Goal: Task Accomplishment & Management: Use online tool/utility

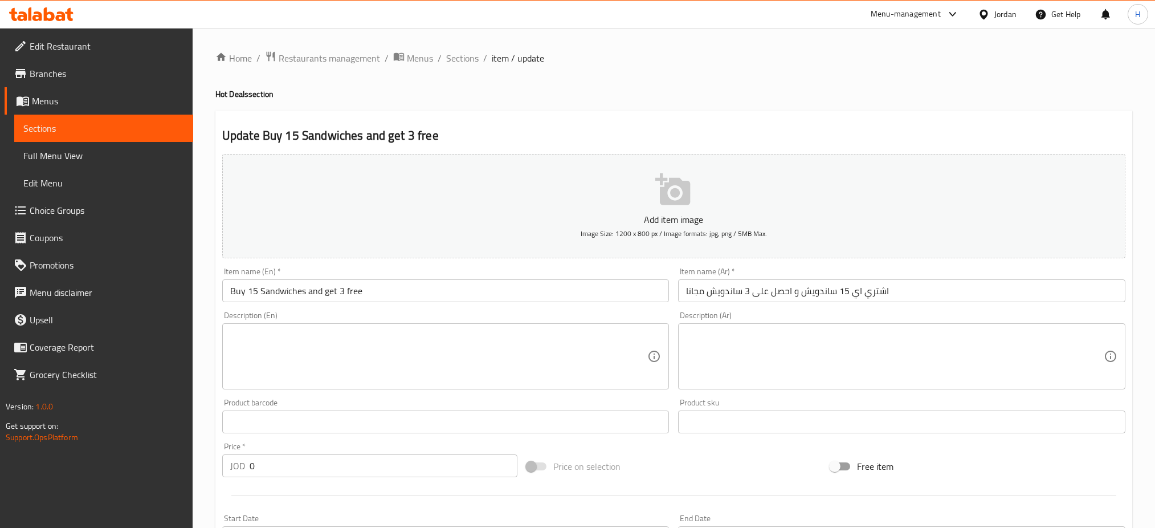
scroll to position [342, 0]
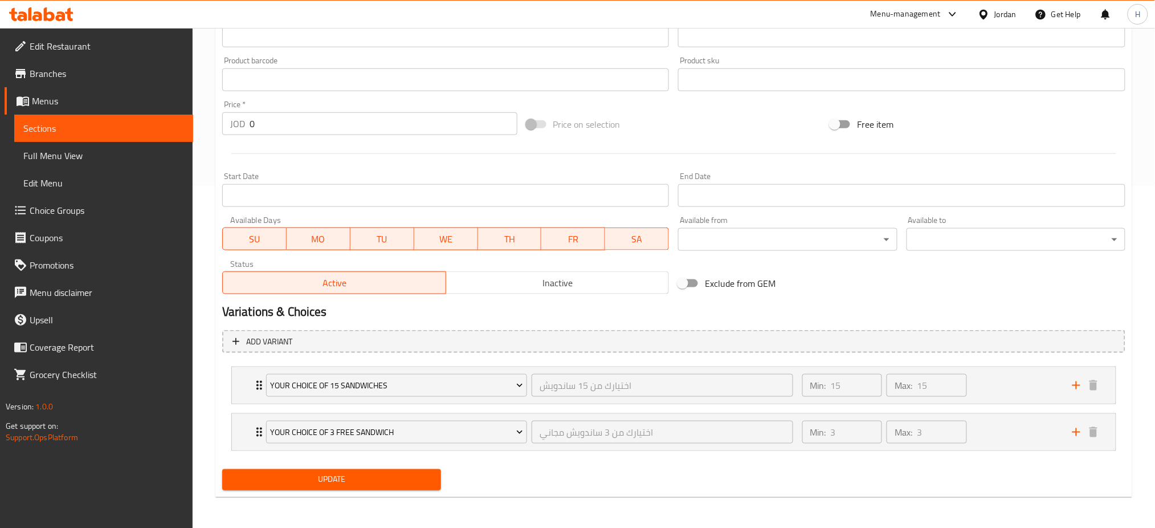
click at [529, 161] on div at bounding box center [674, 154] width 912 height 28
click at [42, 9] on icon at bounding box center [41, 14] width 64 height 14
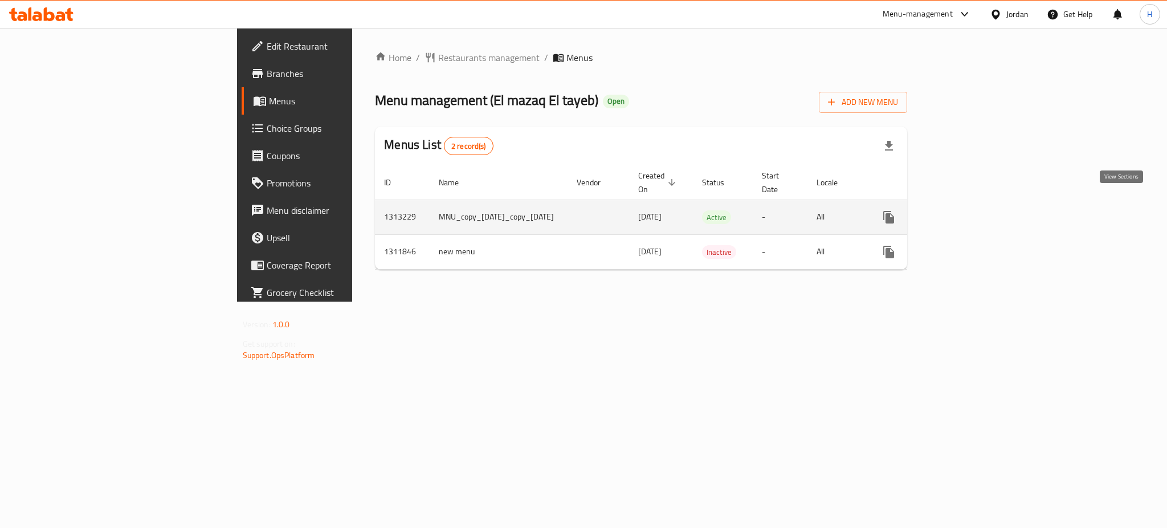
click at [985, 213] on link "enhanced table" at bounding box center [970, 216] width 27 height 27
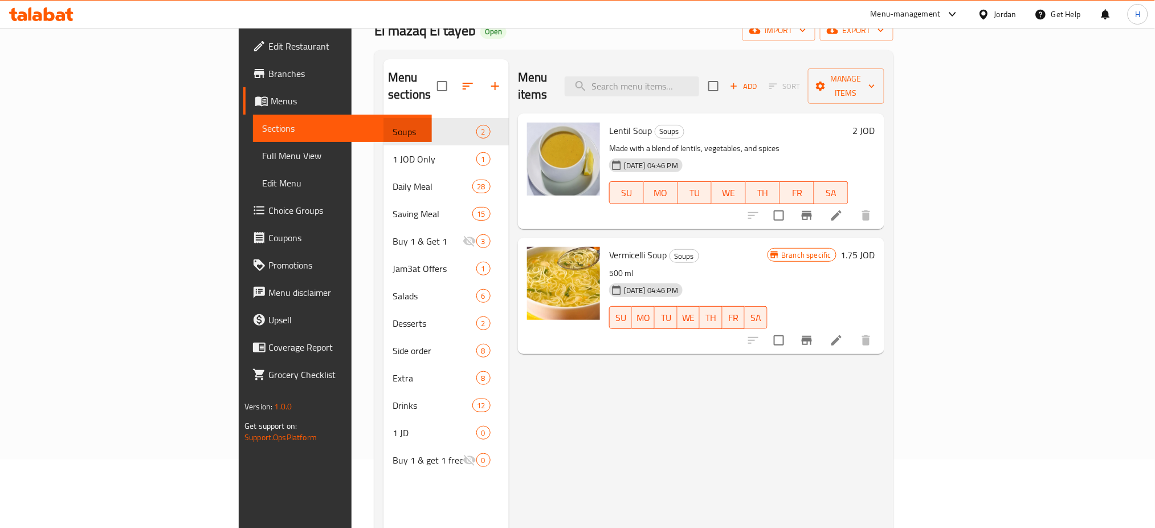
scroll to position [69, 0]
click at [243, 108] on link "Menus" at bounding box center [337, 100] width 189 height 27
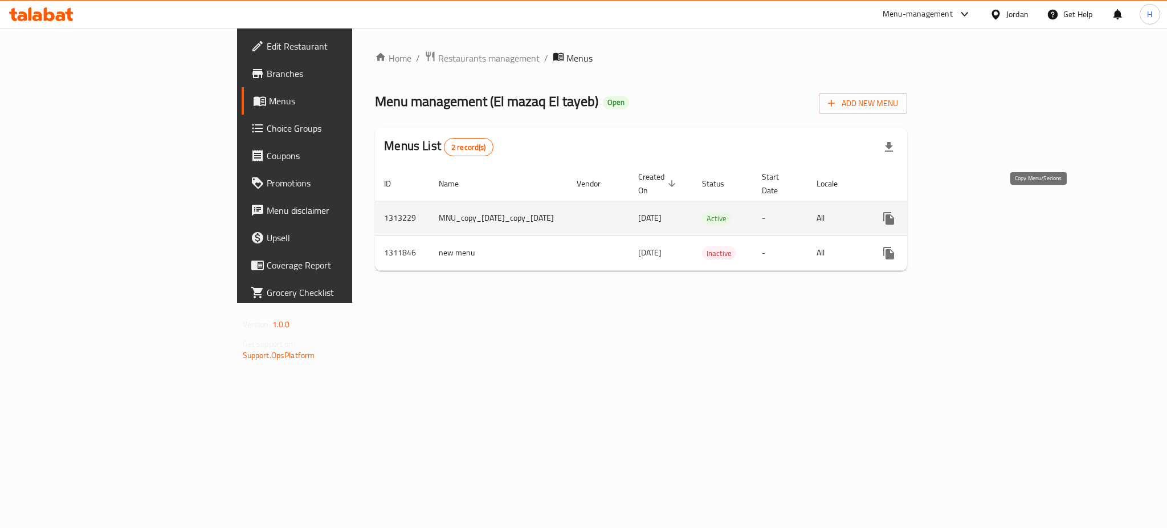
click at [894, 212] on icon "more" at bounding box center [888, 218] width 11 height 13
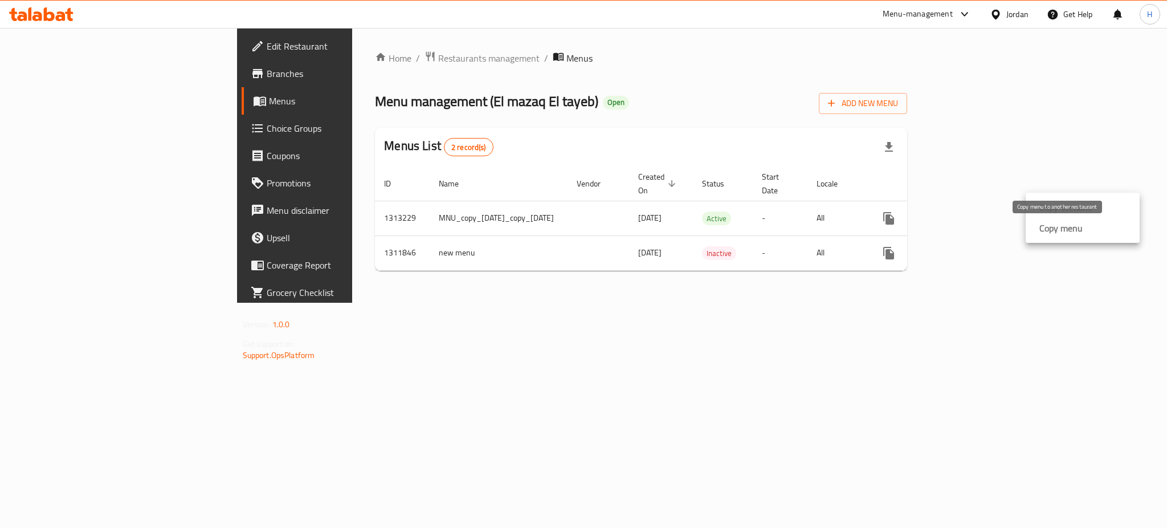
click at [1035, 231] on div "Copy menu" at bounding box center [1059, 228] width 48 height 14
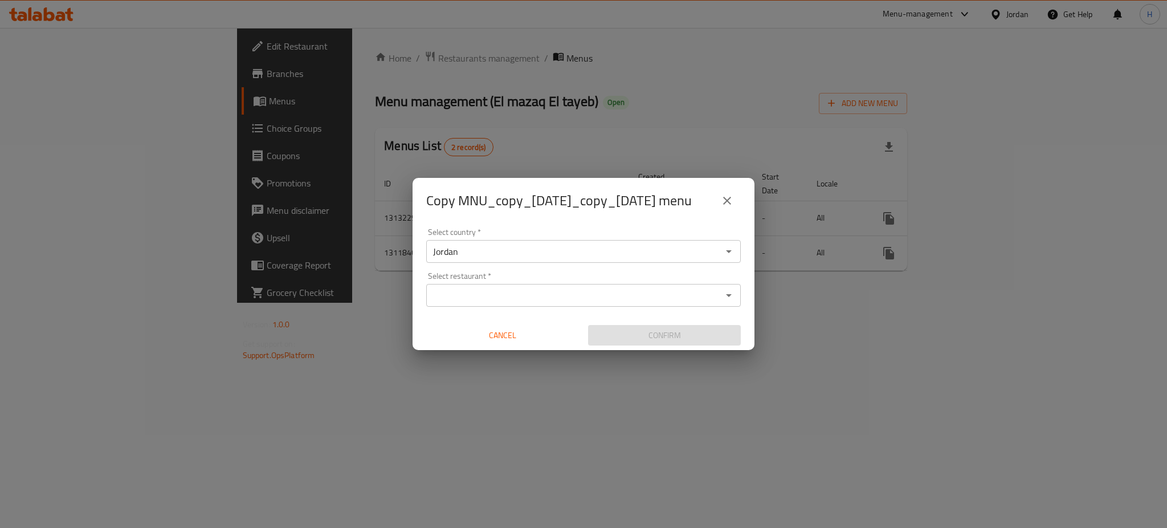
click at [512, 303] on input "Select restaurant   *" at bounding box center [574, 295] width 289 height 16
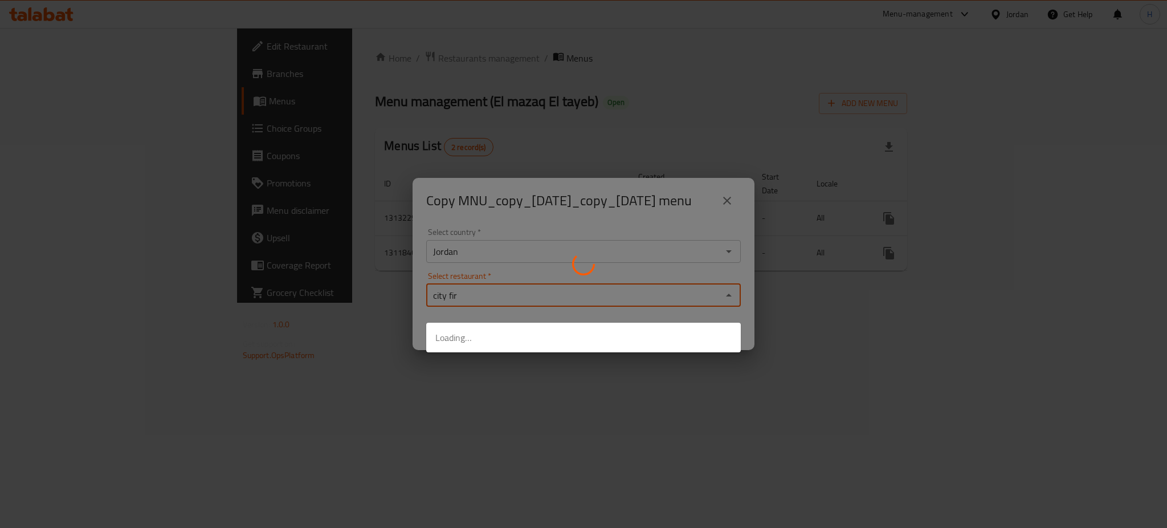
type input "city fire"
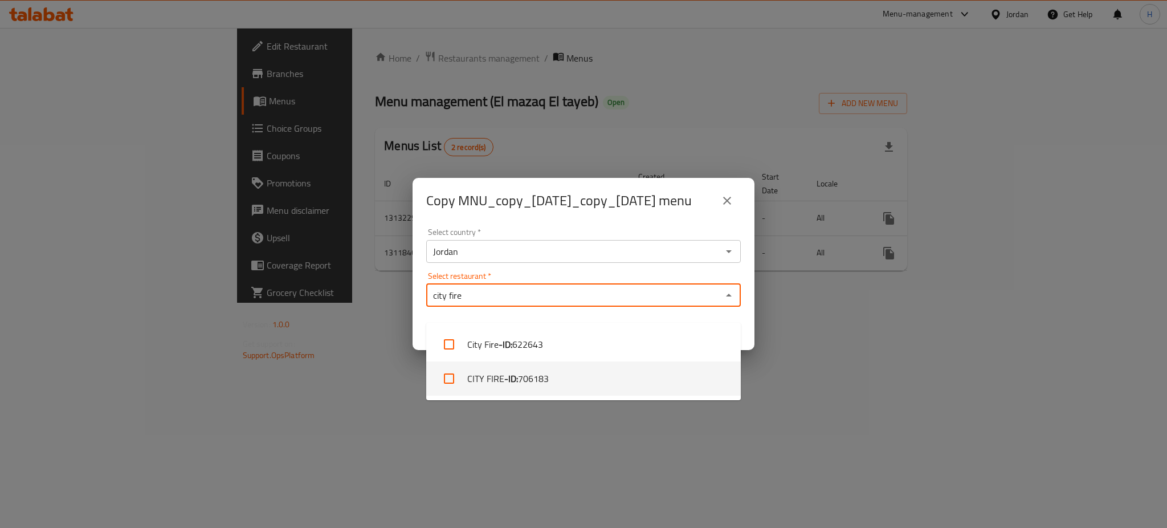
click at [549, 380] on span "706183" at bounding box center [533, 379] width 31 height 14
checkbox input "true"
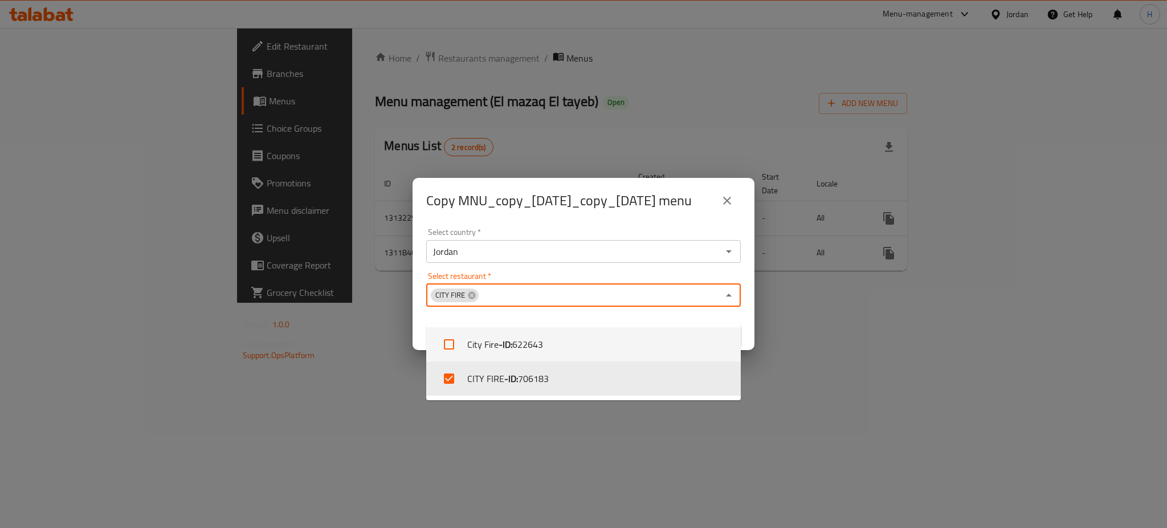
click at [591, 210] on h2 "Copy MNU_copy_03/12/2024_copy_21/09/2025 menu" at bounding box center [559, 200] width 266 height 18
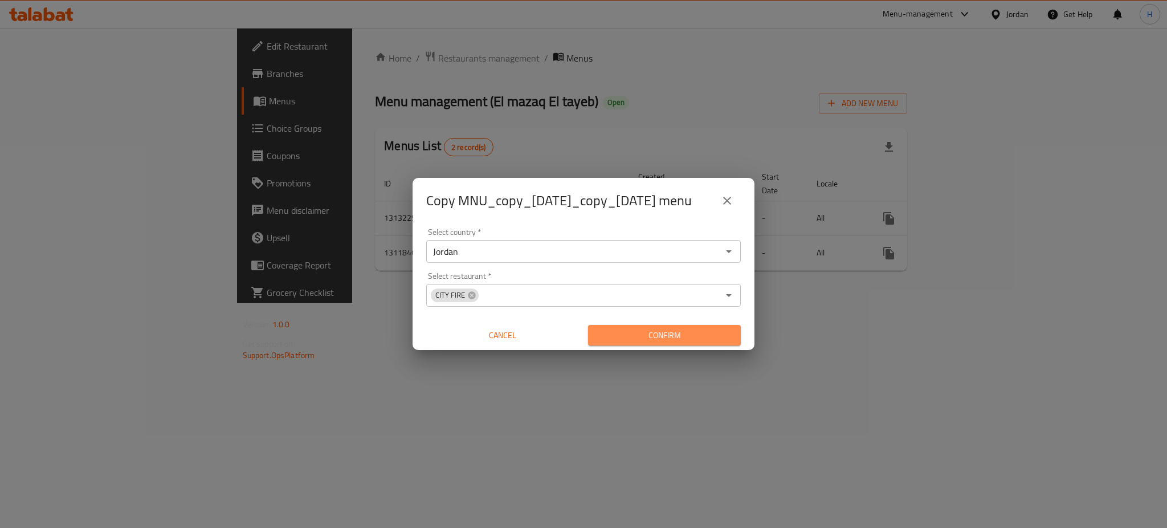
click at [634, 342] on span "Confirm" at bounding box center [664, 335] width 134 height 14
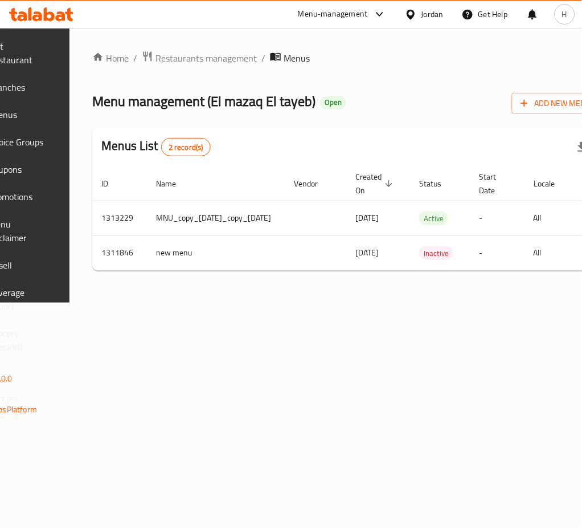
click at [48, 13] on icon at bounding box center [49, 14] width 11 height 14
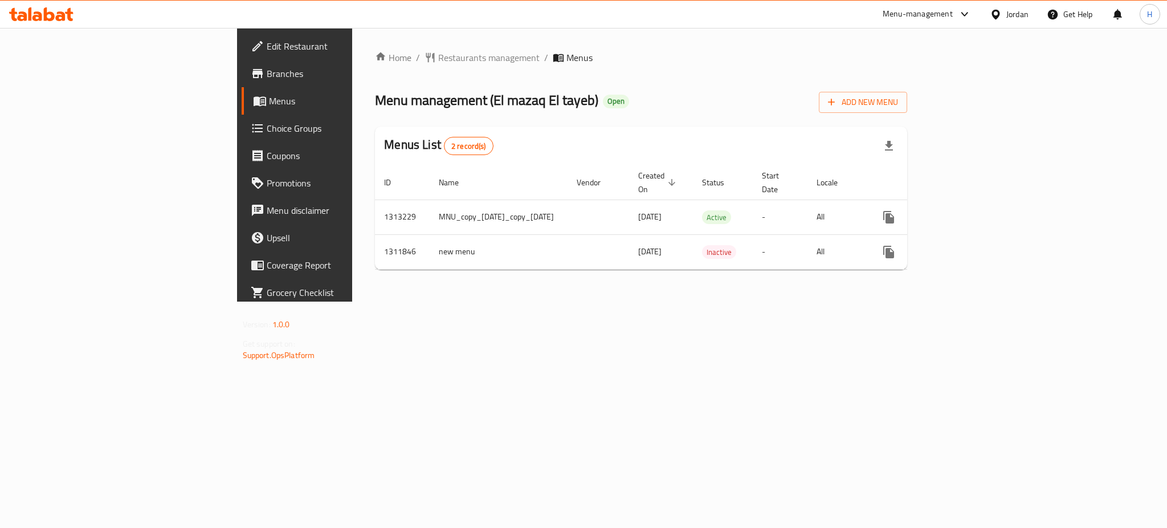
click at [49, 21] on icon at bounding box center [49, 14] width 11 height 14
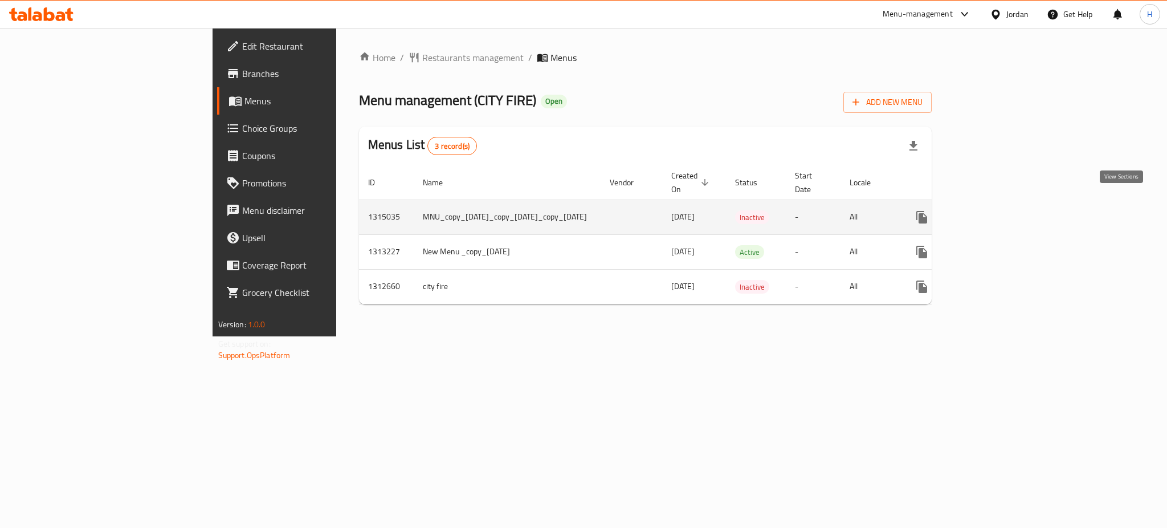
click at [1011, 210] on icon "enhanced table" at bounding box center [1004, 217] width 14 height 14
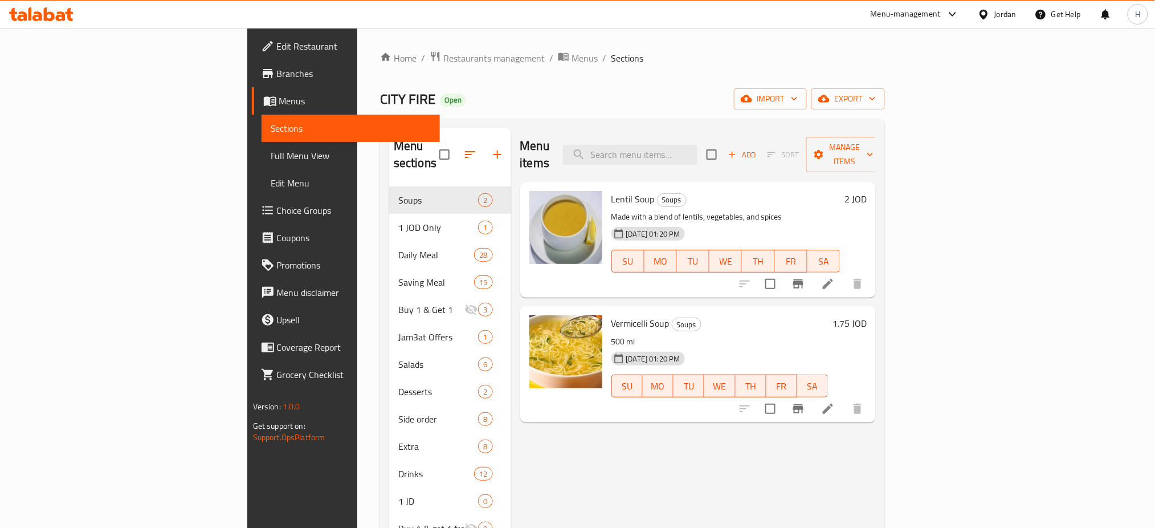
click at [279, 98] on span "Menus" at bounding box center [355, 101] width 152 height 14
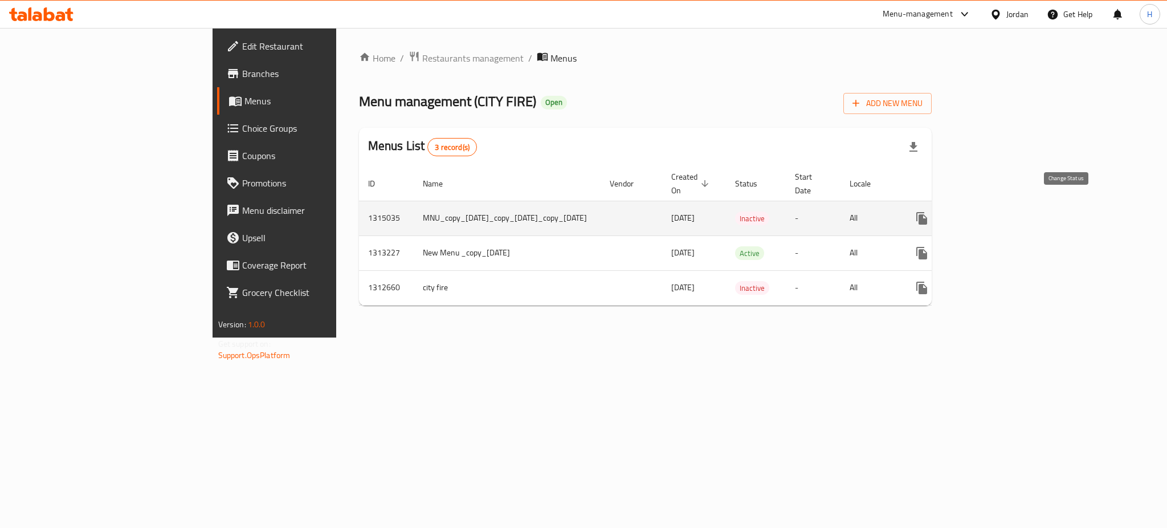
click at [956, 211] on icon "enhanced table" at bounding box center [949, 218] width 14 height 14
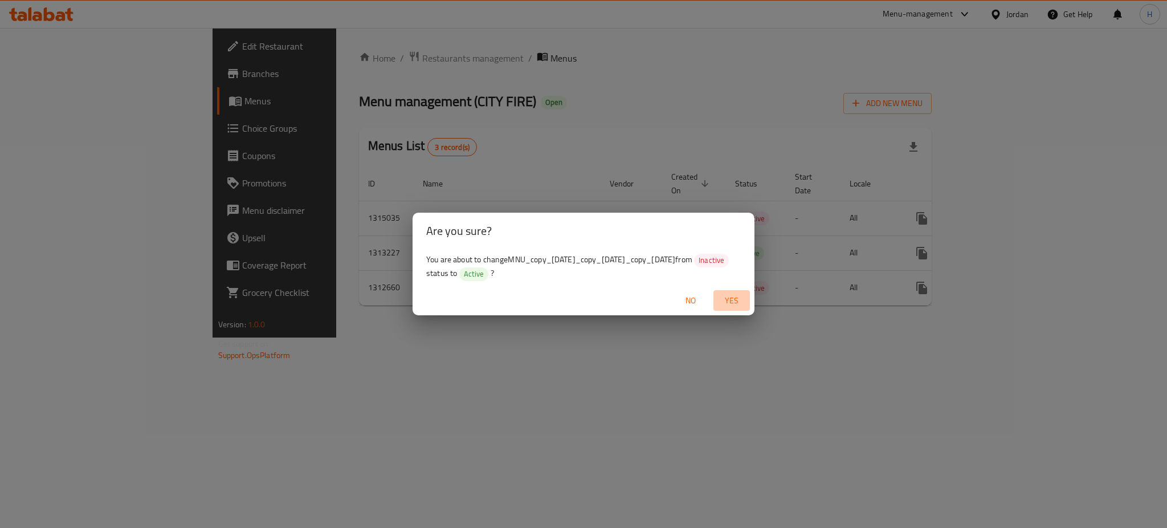
click at [726, 298] on span "Yes" at bounding box center [731, 300] width 27 height 14
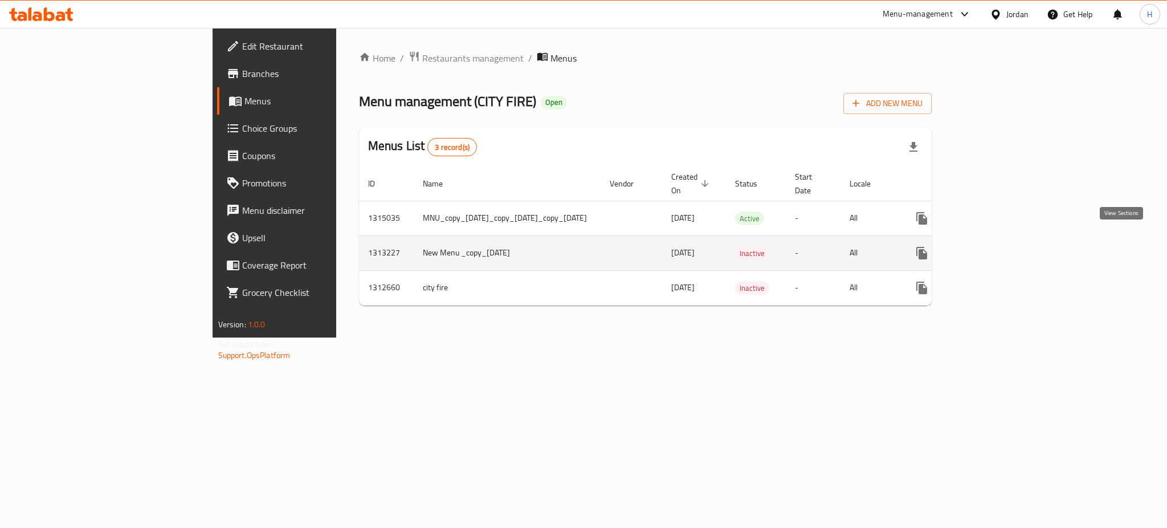
click at [1011, 246] on icon "enhanced table" at bounding box center [1004, 253] width 14 height 14
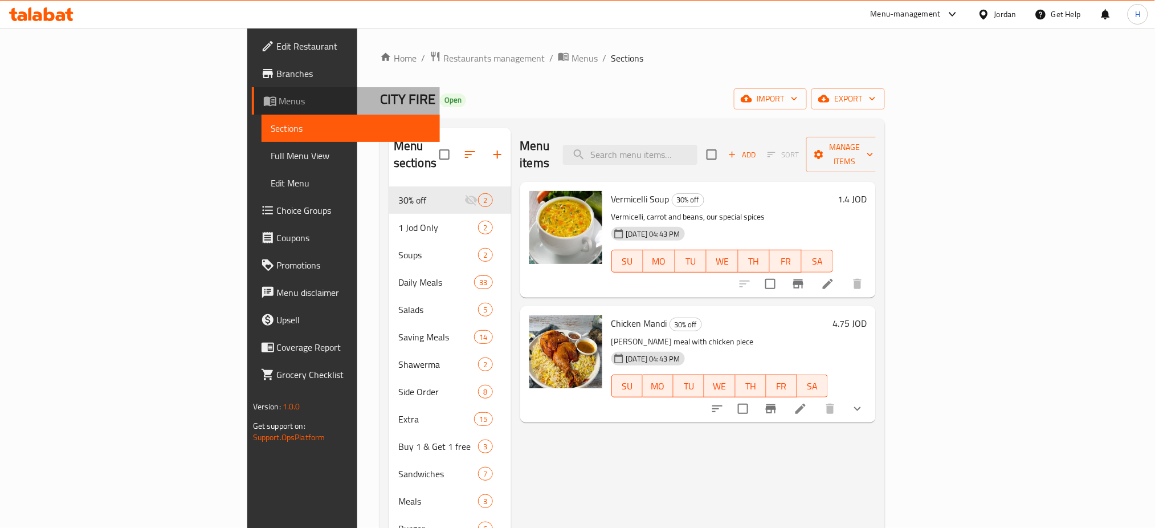
click at [279, 101] on span "Menus" at bounding box center [355, 101] width 152 height 14
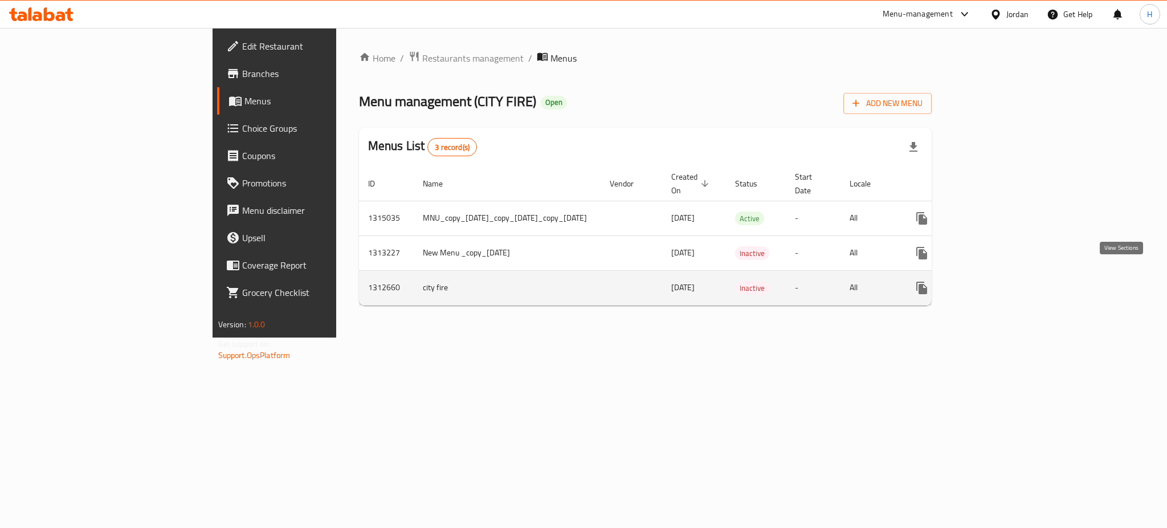
click at [1009, 283] on icon "enhanced table" at bounding box center [1004, 288] width 10 height 10
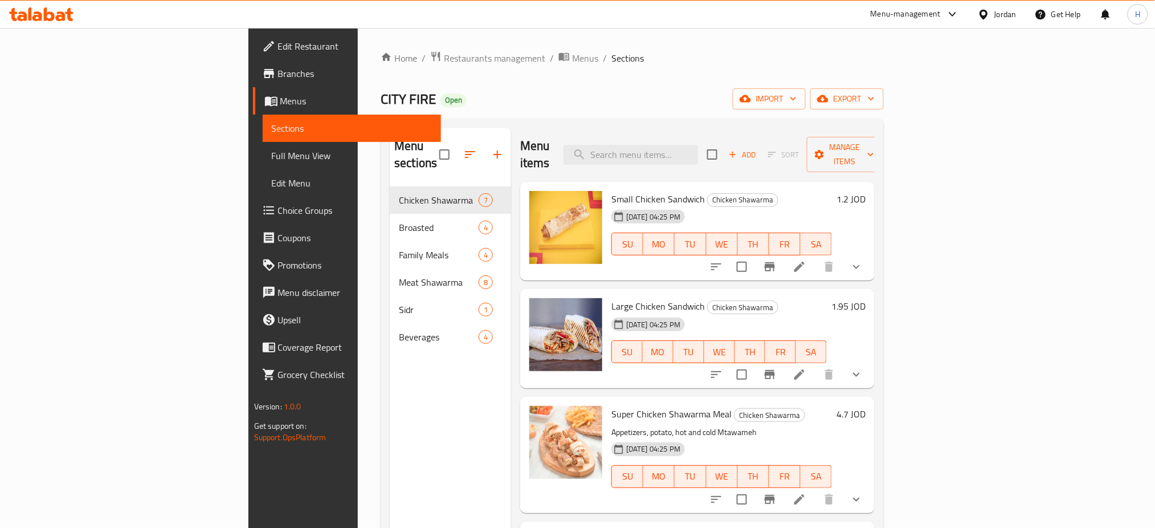
click at [253, 85] on link "Branches" at bounding box center [347, 73] width 189 height 27
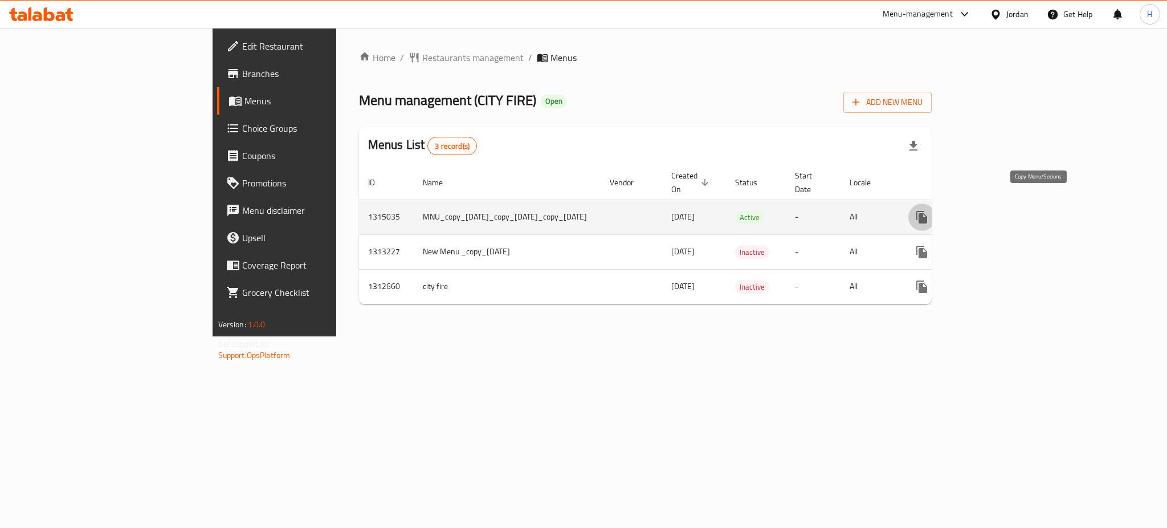
click at [929, 210] on icon "more" at bounding box center [922, 217] width 14 height 14
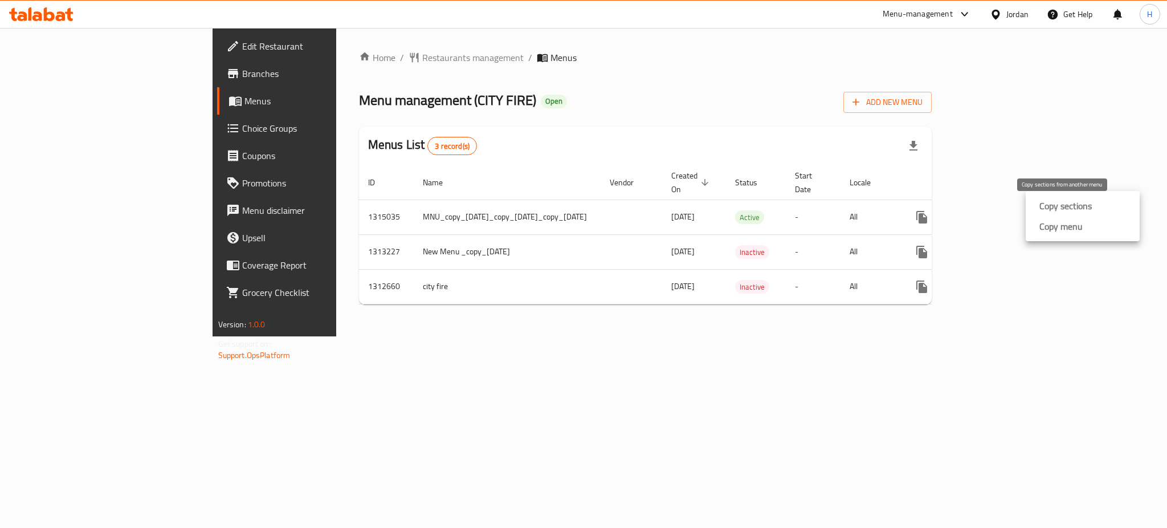
click at [1079, 206] on strong "Copy sections" at bounding box center [1065, 206] width 52 height 14
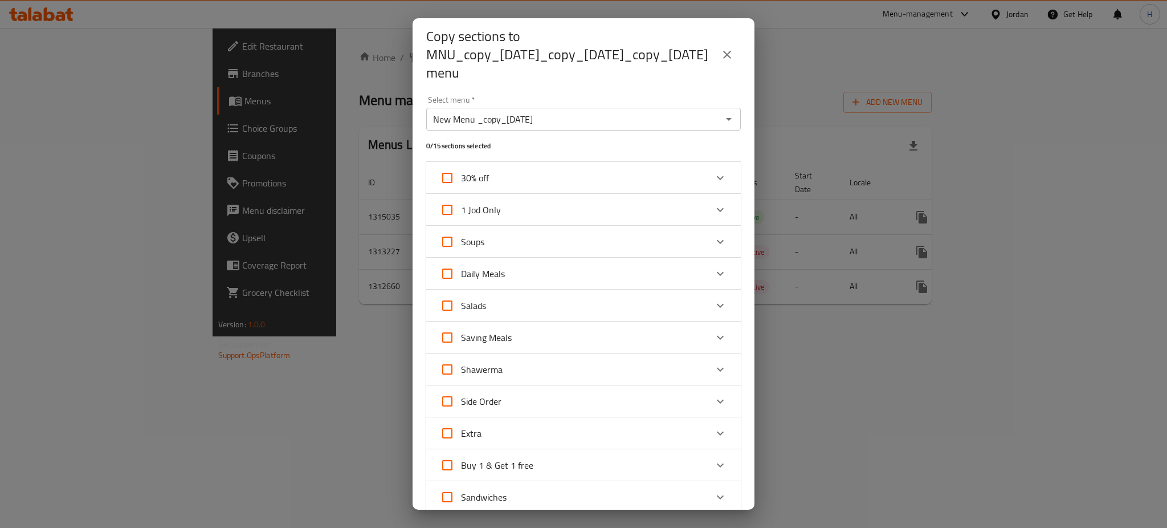
click at [722, 124] on icon "Open" at bounding box center [729, 119] width 14 height 14
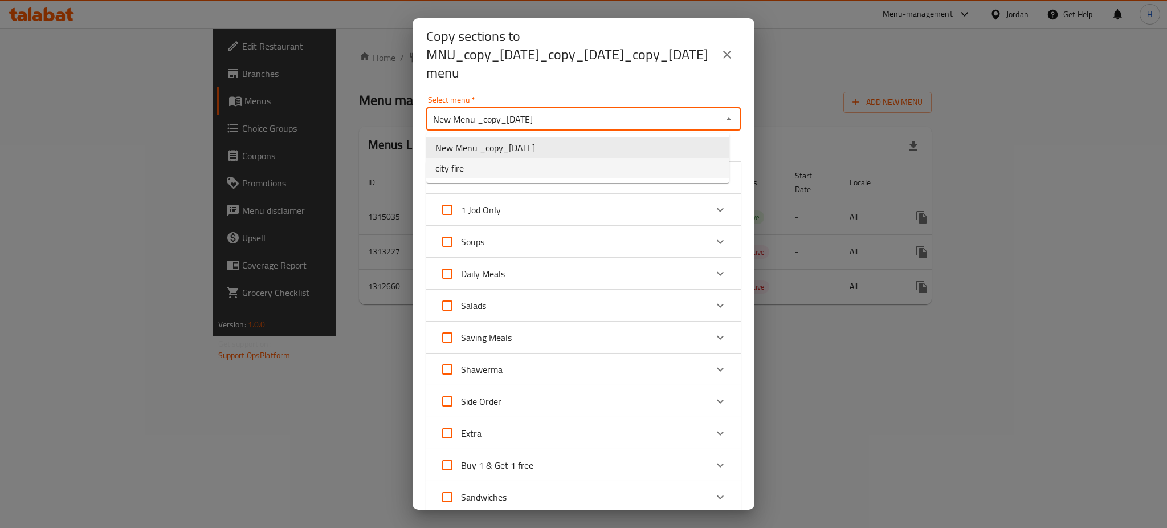
click at [495, 168] on li "city fire" at bounding box center [577, 168] width 303 height 21
type input "city fire"
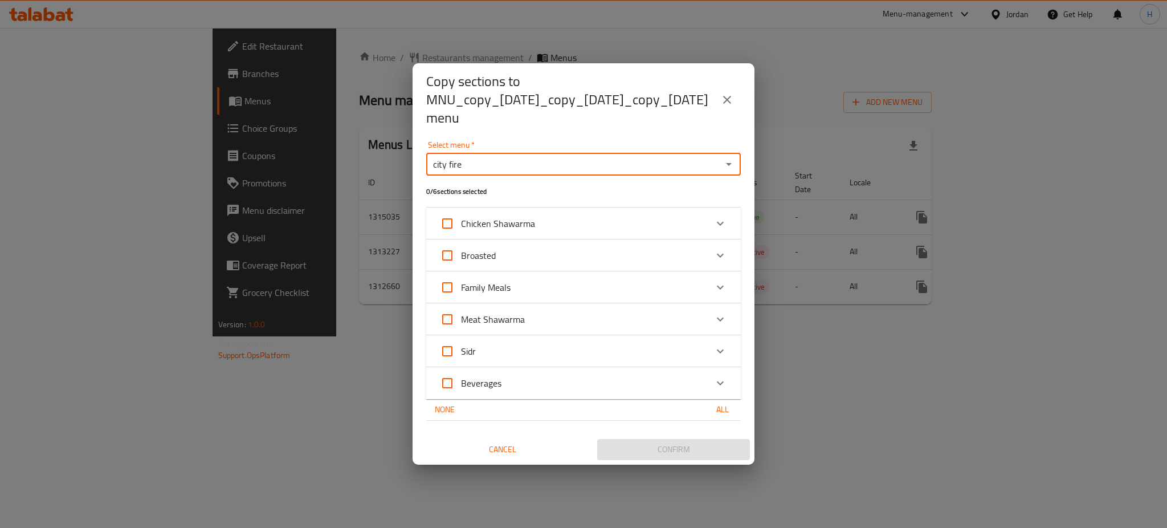
click at [440, 215] on input "Chicken Shawarma" at bounding box center [447, 223] width 27 height 27
checkbox input "true"
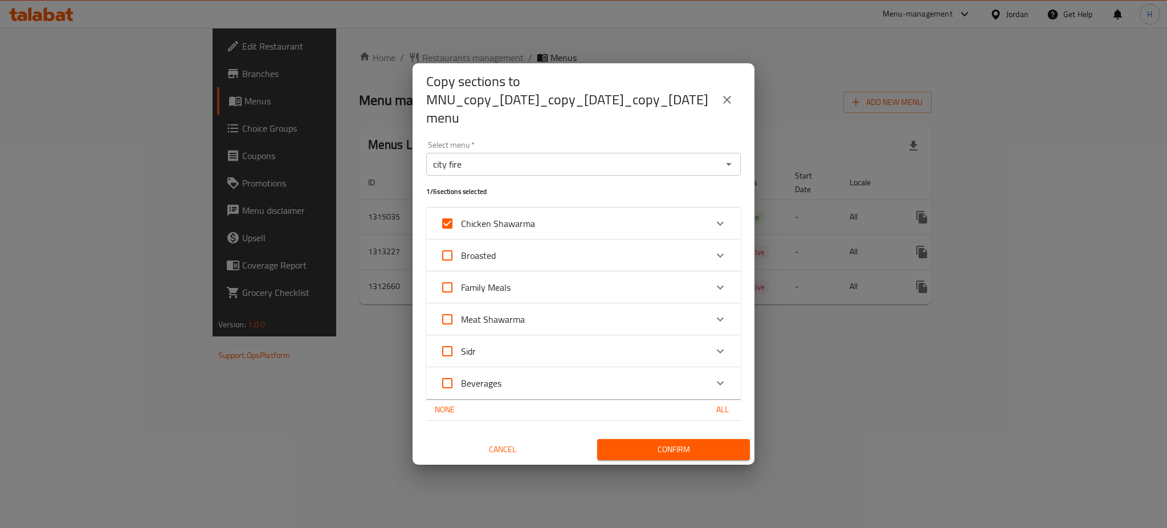
click at [448, 247] on input "Broasted" at bounding box center [447, 255] width 27 height 27
checkbox input "true"
click at [442, 281] on input "Family Meals" at bounding box center [447, 287] width 27 height 27
checkbox input "true"
click at [444, 316] on input "Meat Shawarma" at bounding box center [447, 318] width 27 height 27
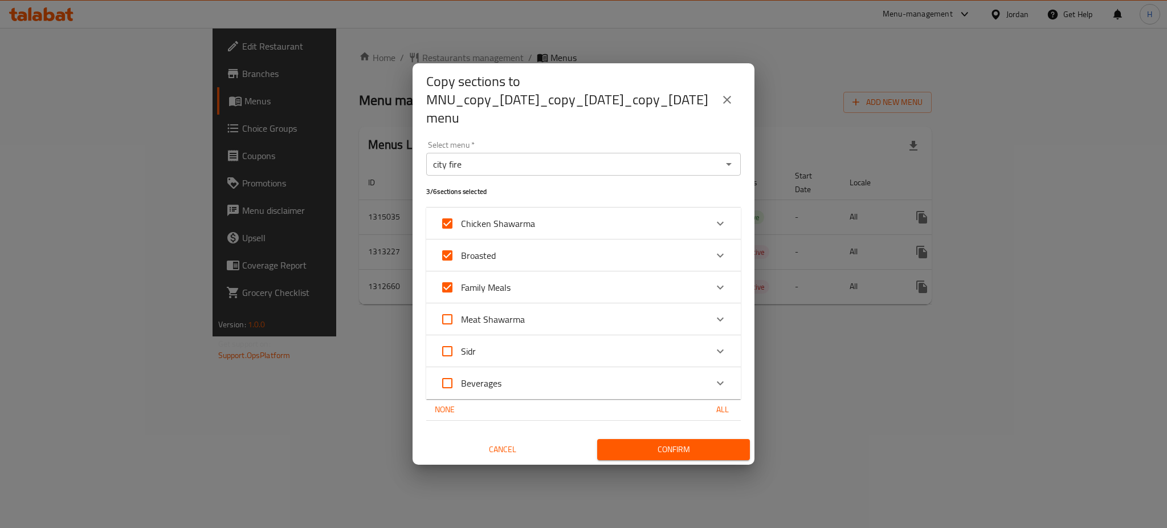
checkbox input "true"
click at [450, 349] on input "Sidr" at bounding box center [447, 350] width 27 height 27
checkbox input "true"
click at [447, 374] on input "Beverages" at bounding box center [447, 382] width 27 height 27
click at [451, 379] on input "Beverages" at bounding box center [447, 382] width 27 height 27
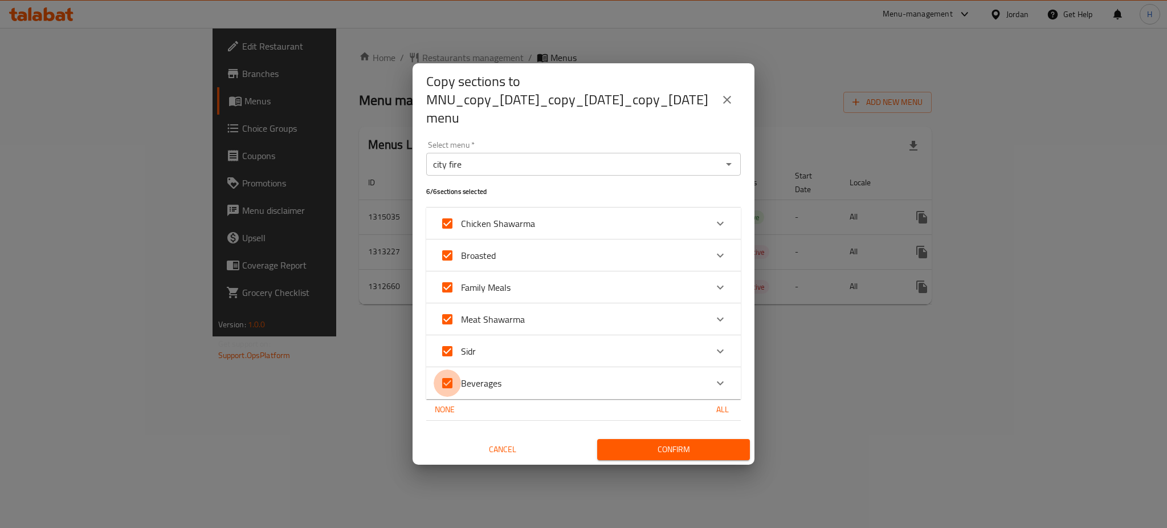
checkbox input "false"
click at [648, 442] on span "Confirm" at bounding box center [673, 449] width 134 height 14
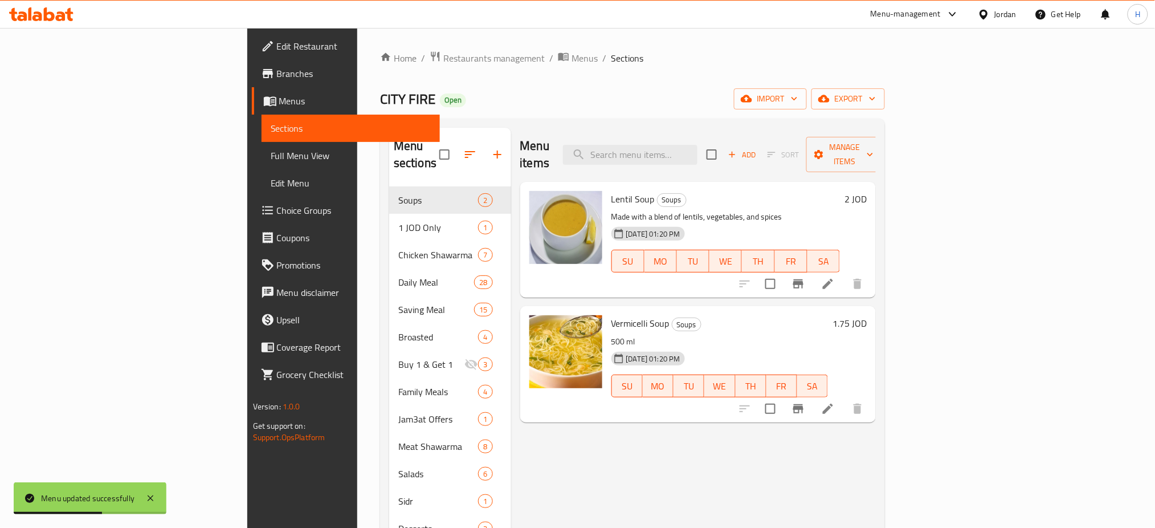
click at [252, 112] on link "Menus" at bounding box center [346, 100] width 189 height 27
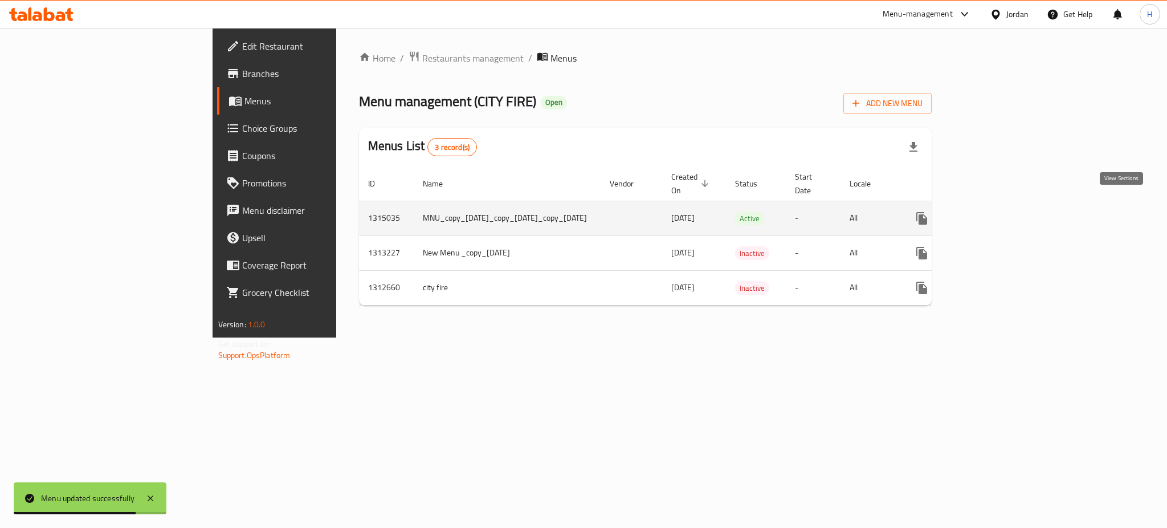
click at [1018, 214] on link "enhanced table" at bounding box center [1003, 218] width 27 height 27
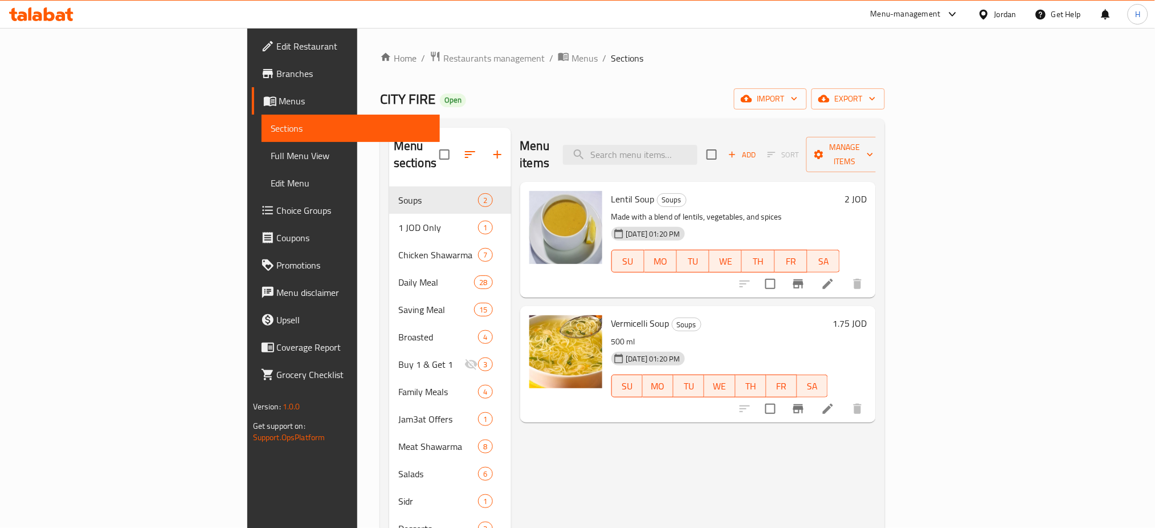
click at [591, 99] on div "CITY FIRE Open import export" at bounding box center [632, 98] width 505 height 21
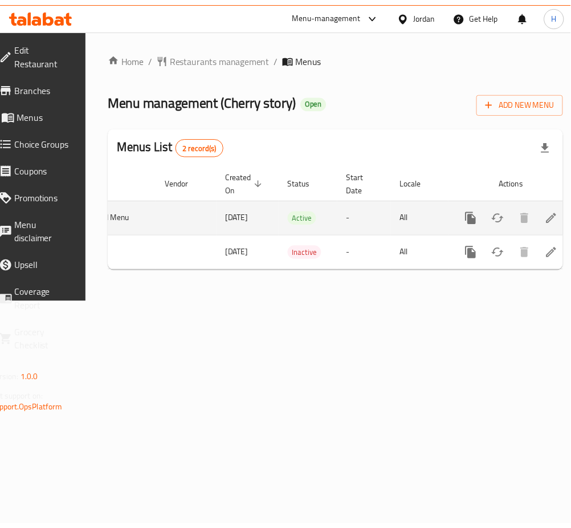
scroll to position [0, 126]
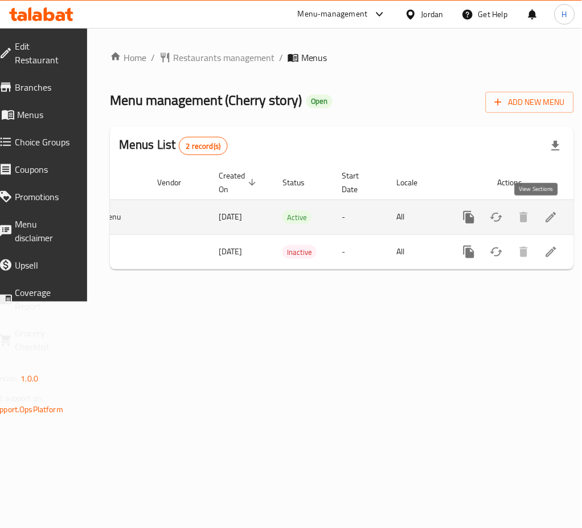
click at [545, 212] on icon "enhanced table" at bounding box center [552, 217] width 14 height 14
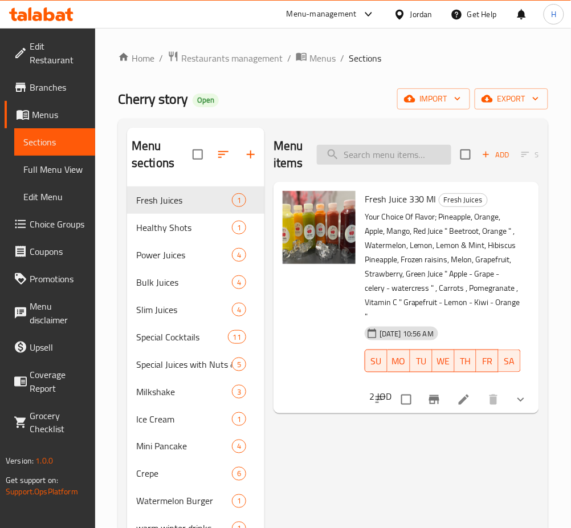
click at [425, 161] on input "search" at bounding box center [384, 155] width 134 height 20
type input "سحل"
click at [29, 13] on icon at bounding box center [29, 13] width 3 height 13
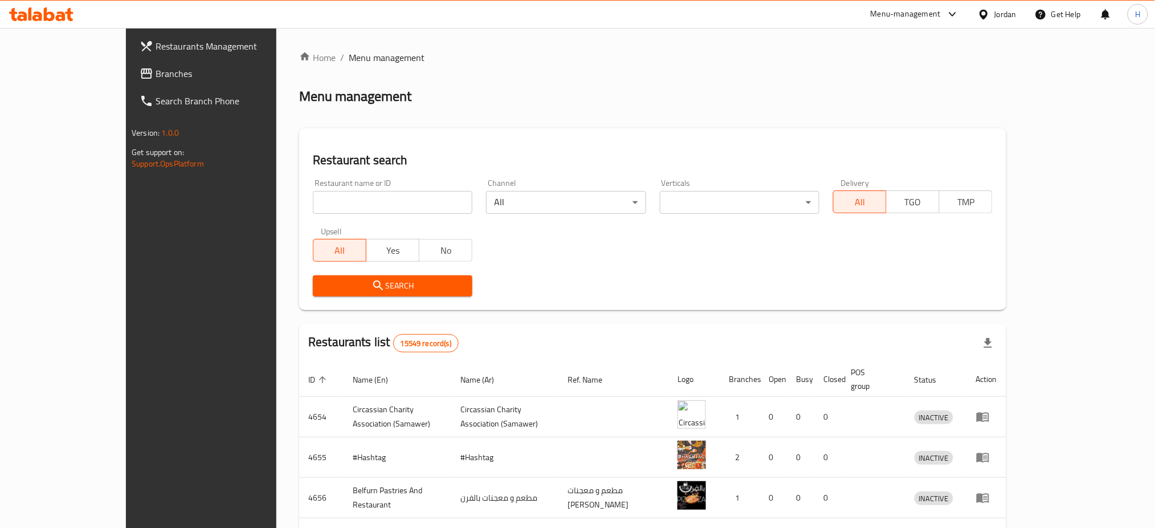
click at [156, 73] on span "Branches" at bounding box center [233, 74] width 154 height 14
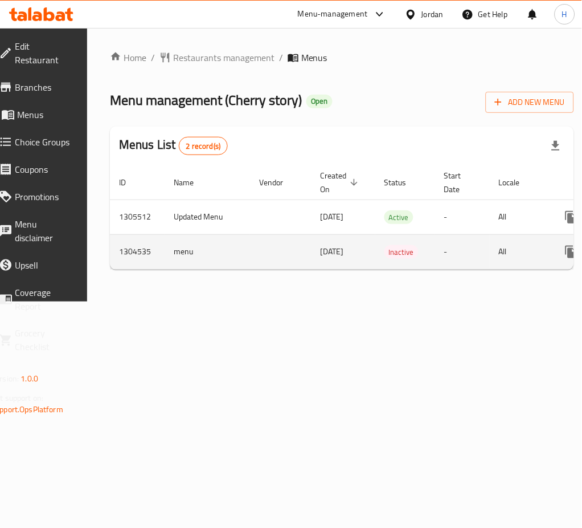
click at [512, 279] on div "Home / Restaurants management / Menus Menu management ( Cherry story ) Open Add…" at bounding box center [342, 165] width 464 height 228
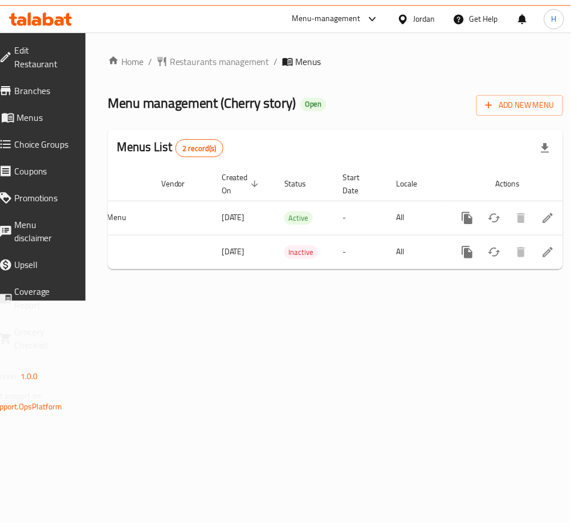
scroll to position [0, 126]
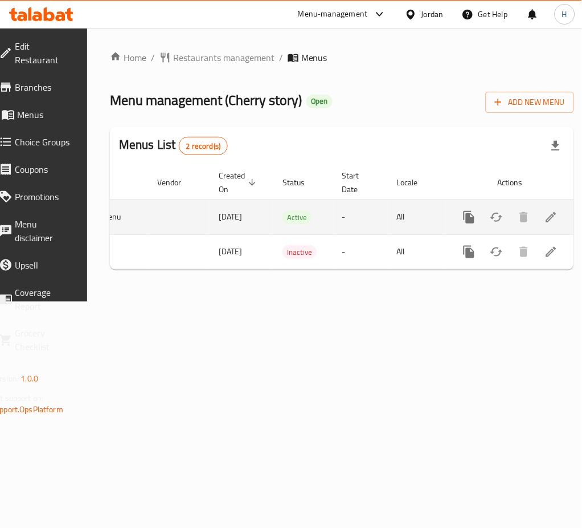
click at [545, 210] on icon "enhanced table" at bounding box center [552, 217] width 14 height 14
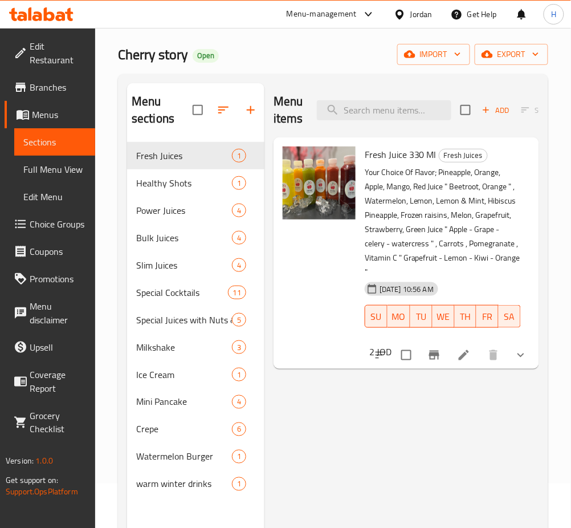
scroll to position [76, 0]
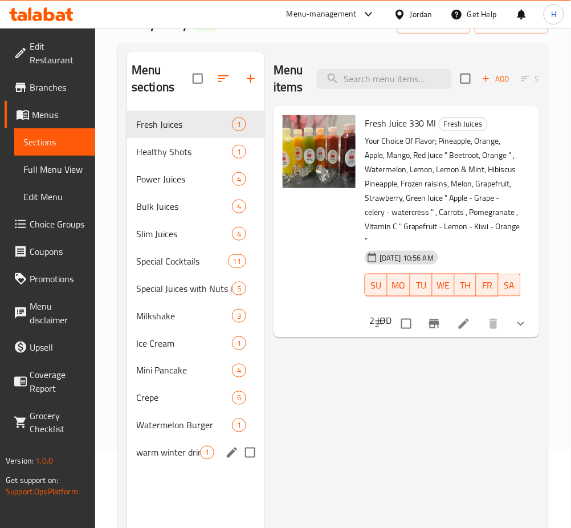
click at [189, 451] on span "warm winter drinks" at bounding box center [168, 453] width 64 height 14
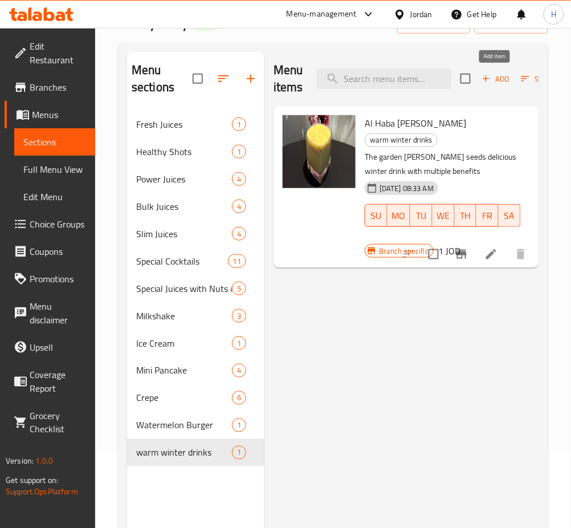
click at [497, 80] on span "Add" at bounding box center [495, 78] width 31 height 13
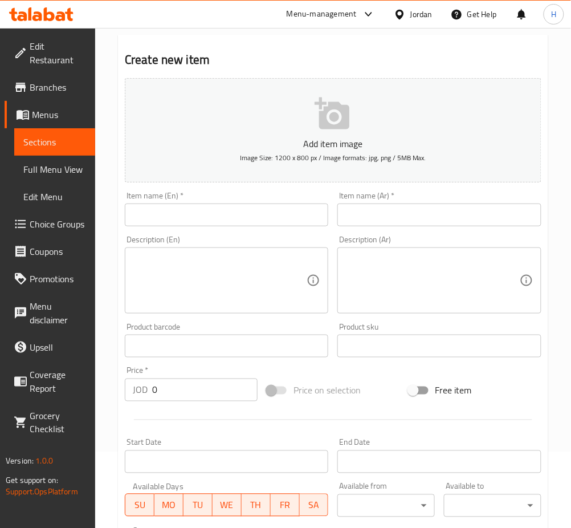
click at [272, 201] on div "Item name (En)   * Item name (En) *" at bounding box center [226, 208] width 203 height 35
click at [266, 219] on input "text" at bounding box center [226, 214] width 203 height 23
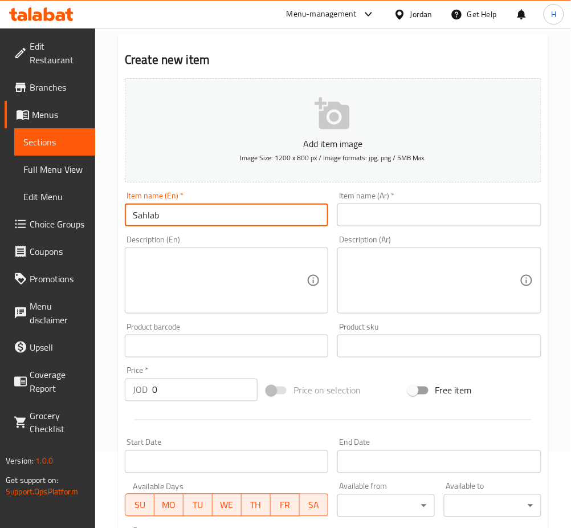
type input "Sahlab"
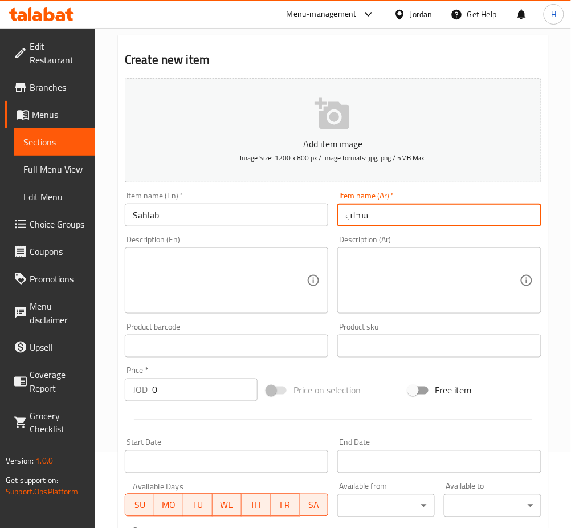
type input "سحلب"
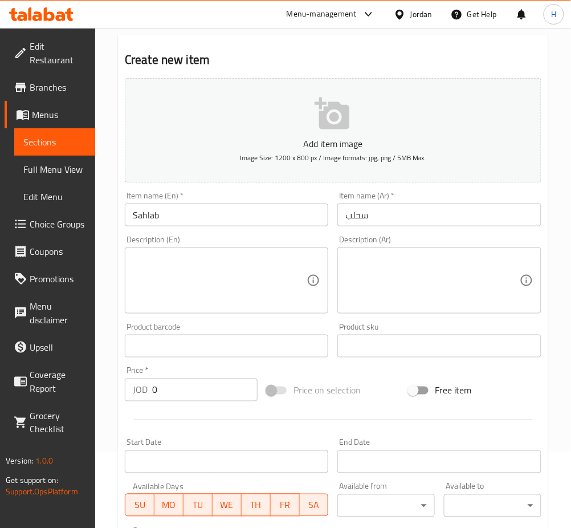
drag, startPoint x: 456, startPoint y: 297, endPoint x: 394, endPoint y: 308, distance: 63.0
click at [456, 297] on textarea at bounding box center [432, 281] width 174 height 54
paste textarea "مشروب السحلب الشعبي الشهير بوصفتنا الخاصة"
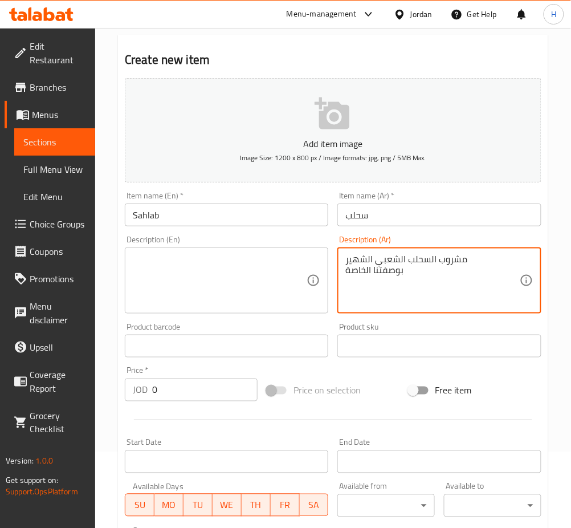
type textarea "مشروب السحلب الشعبي الشهير بوصفتنا الخاصة"
paste textarea "The famous popular sahlab drink with our own recipe"
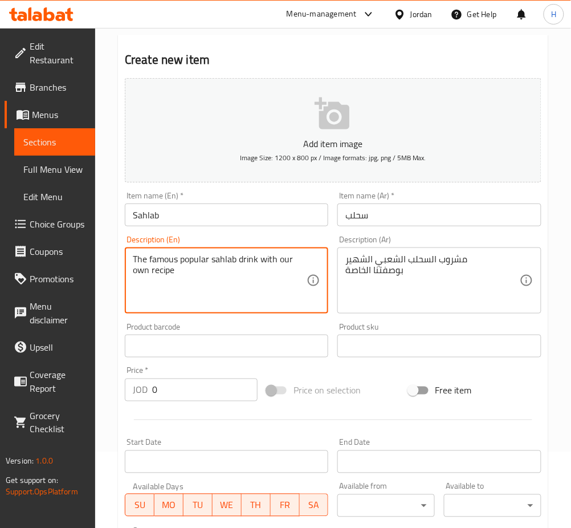
type textarea "The famous popular sahlab drink with our own recipe"
click at [195, 390] on input "0" at bounding box center [204, 389] width 105 height 23
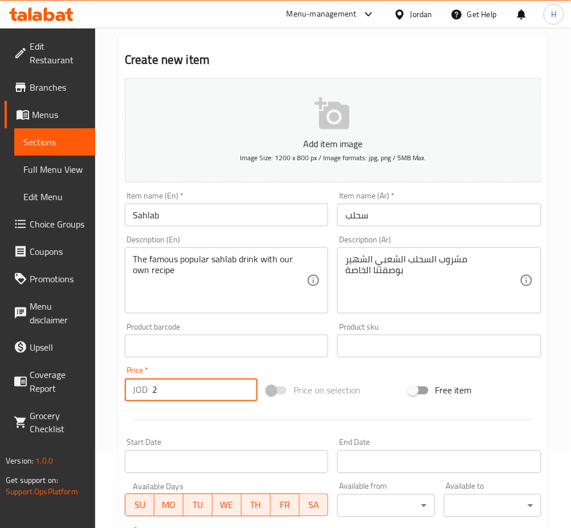
type input "2"
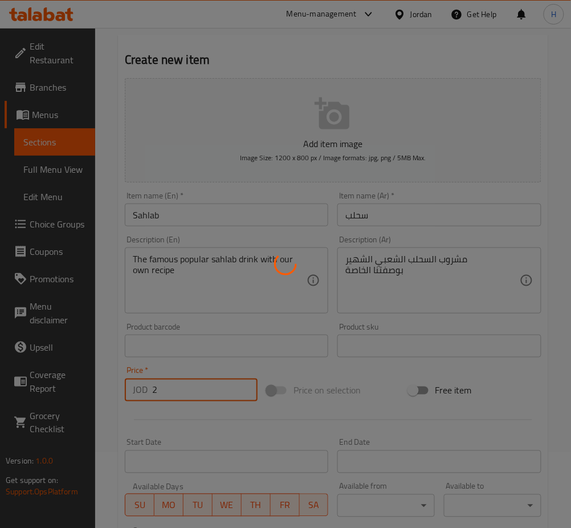
type input "0"
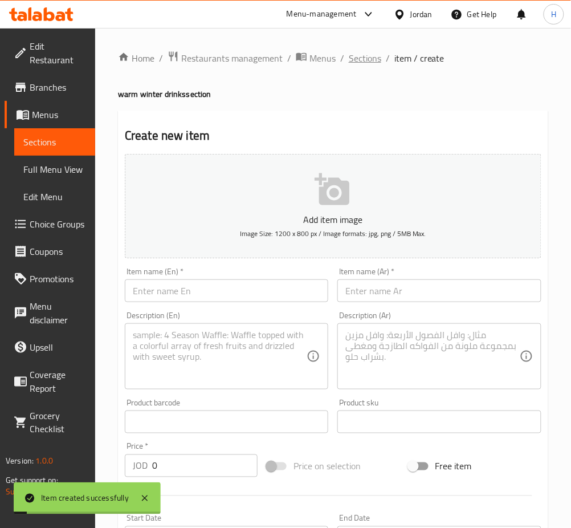
click at [357, 65] on span "Sections" at bounding box center [365, 58] width 32 height 14
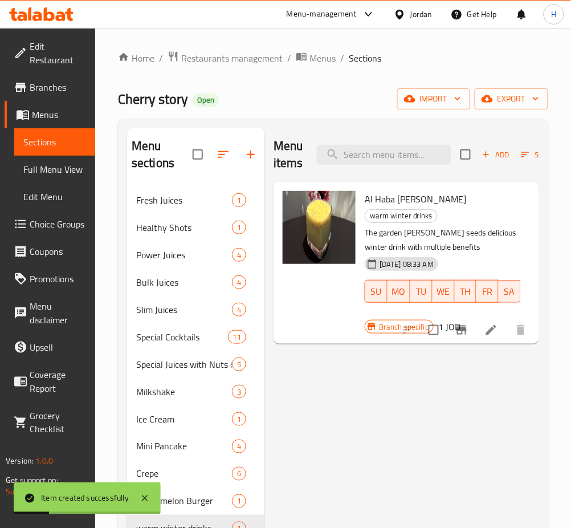
click at [456, 450] on div "Menu items Add Sort Manage items Al Haba Al Hamra warm winter drinks The garden…" at bounding box center [401, 392] width 275 height 528
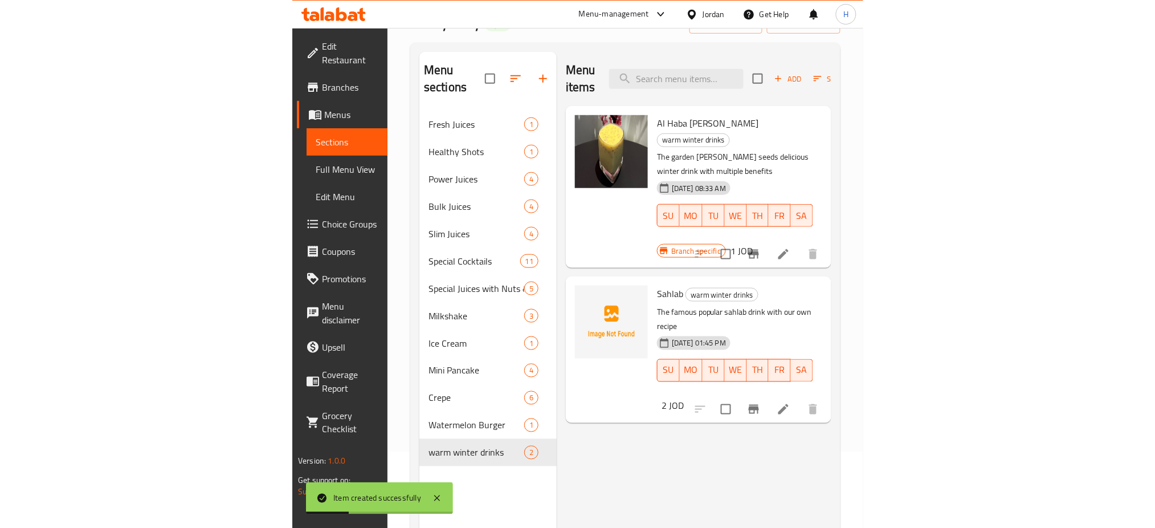
scroll to position [160, 0]
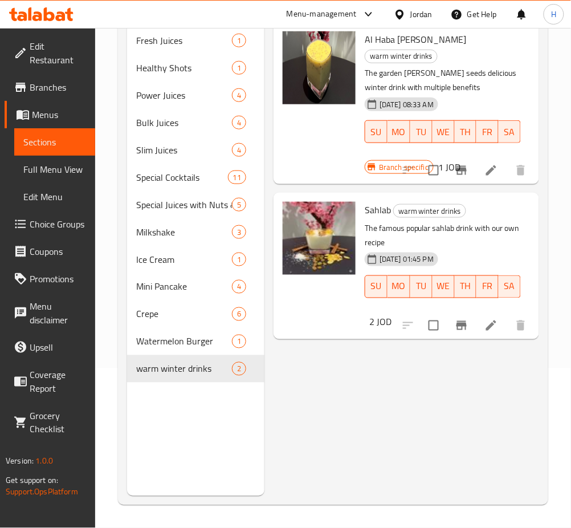
drag, startPoint x: 411, startPoint y: 391, endPoint x: 508, endPoint y: 487, distance: 136.6
click at [411, 391] on div "Menu items Add Sort Manage items Al Haba Al Hamra warm winter drinks The garden…" at bounding box center [401, 232] width 275 height 528
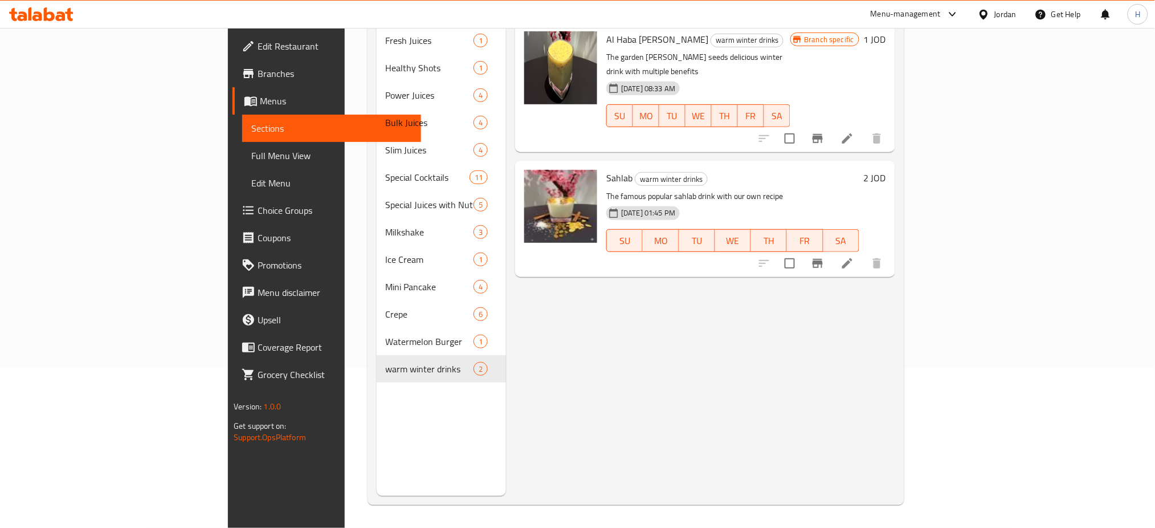
drag, startPoint x: 472, startPoint y: 367, endPoint x: 472, endPoint y: 451, distance: 84.3
click at [506, 368] on div "Menu items Add Sort Manage items Al Haba Al Hamra warm winter drinks The garden…" at bounding box center [700, 232] width 389 height 528
click at [582, 417] on div "Menu items Add Sort Manage items Al Haba Al Hamra warm winter drinks The garden…" at bounding box center [700, 232] width 389 height 528
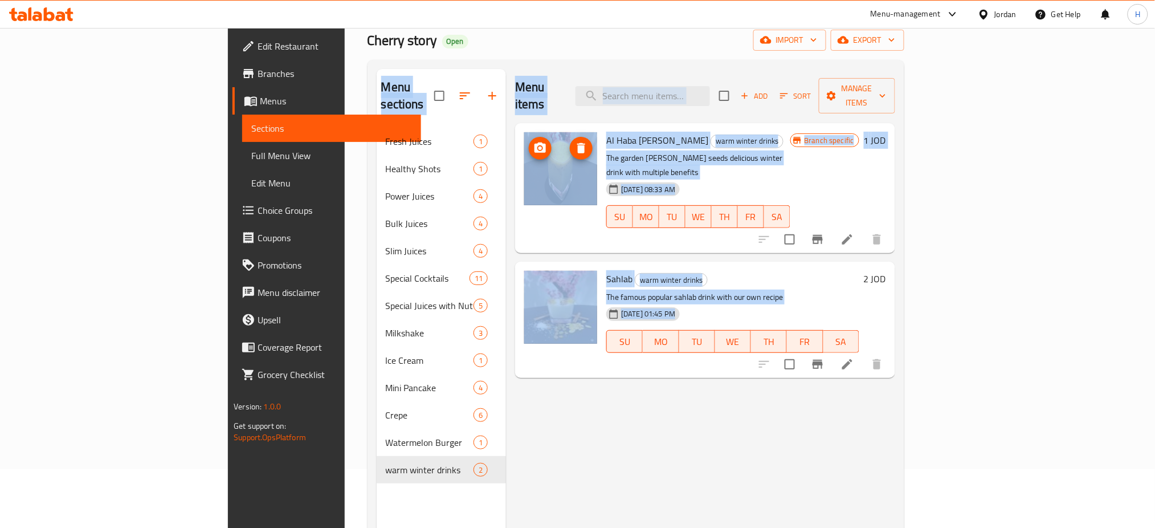
drag, startPoint x: 603, startPoint y: 425, endPoint x: 487, endPoint y: 109, distance: 336.2
click at [470, 0] on html "​ Menu-management Jordan Get Help H Edit Restaurant Branches Menus Sections Ful…" at bounding box center [577, 205] width 1155 height 528
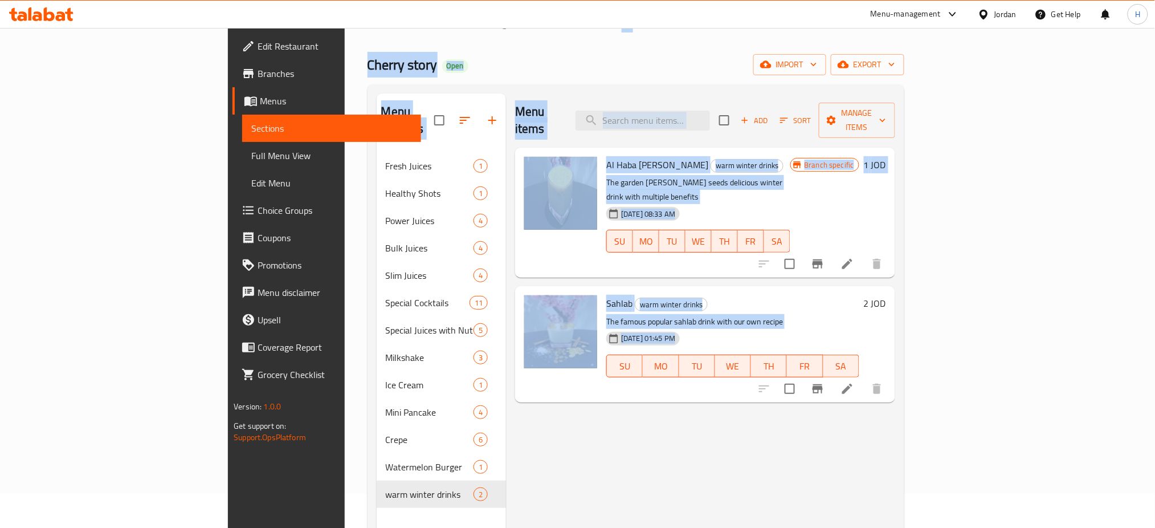
click at [578, 403] on div "Menu items Add Sort Manage items Al Haba Al Hamra warm winter drinks The garden…" at bounding box center [700, 357] width 389 height 528
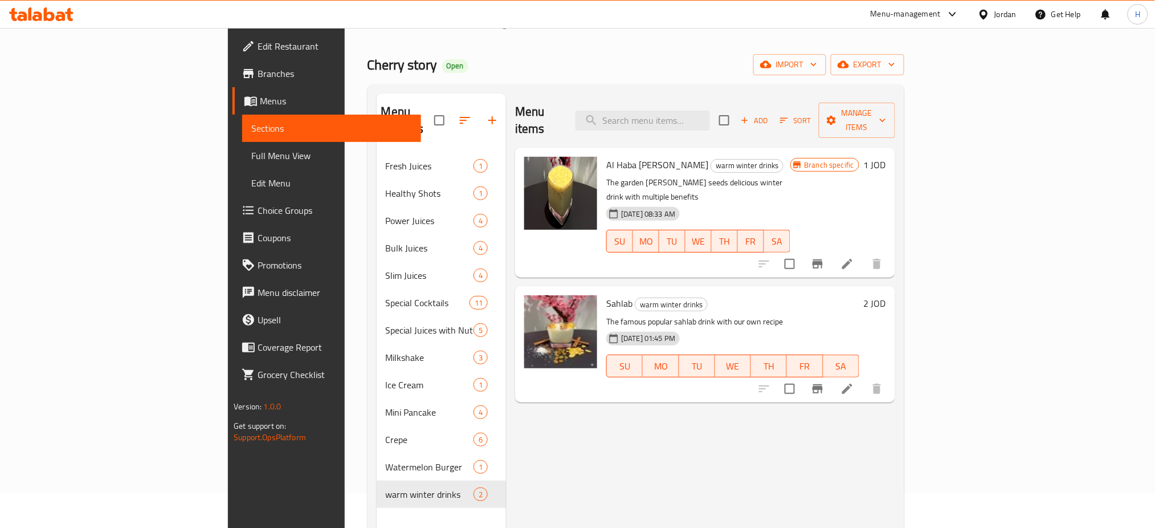
scroll to position [0, 0]
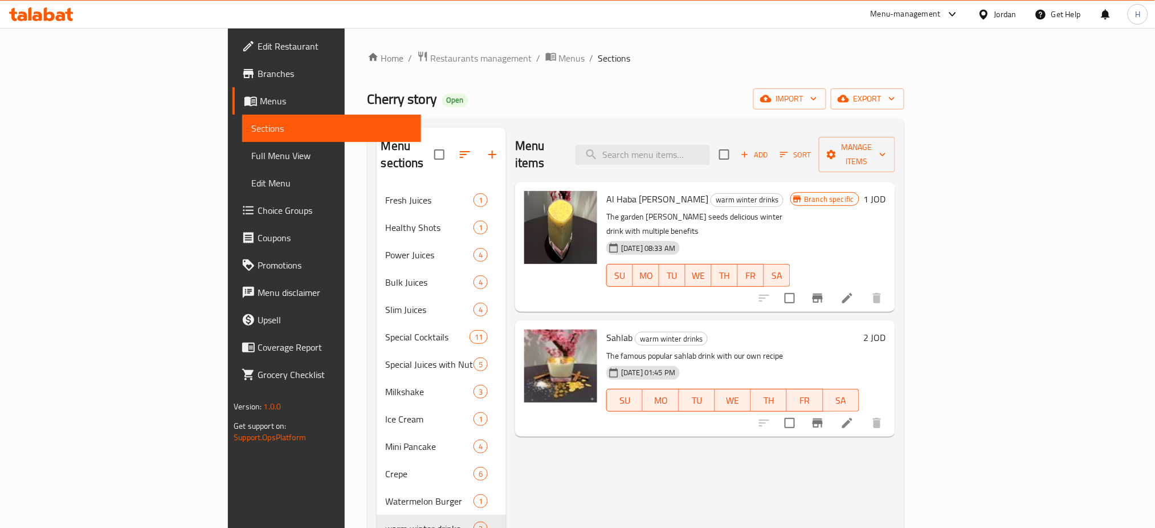
click at [515, 473] on div "Menu items Add Sort Manage items Al Haba Al Hamra warm winter drinks The garden…" at bounding box center [700, 392] width 389 height 528
click at [534, 432] on div "Menu items Add Sort Manage items Al Haba Al Hamra warm winter drinks The garden…" at bounding box center [700, 392] width 389 height 528
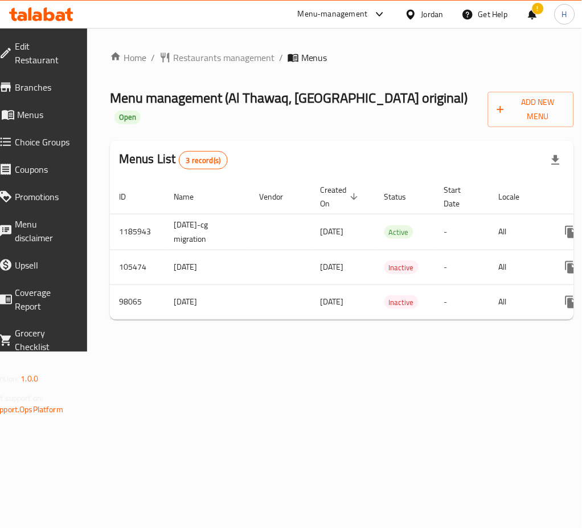
scroll to position [0, 126]
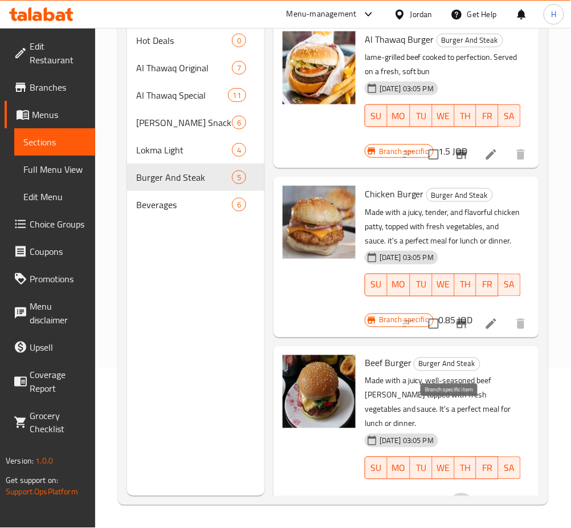
scroll to position [104, 0]
